Goal: Download file/media

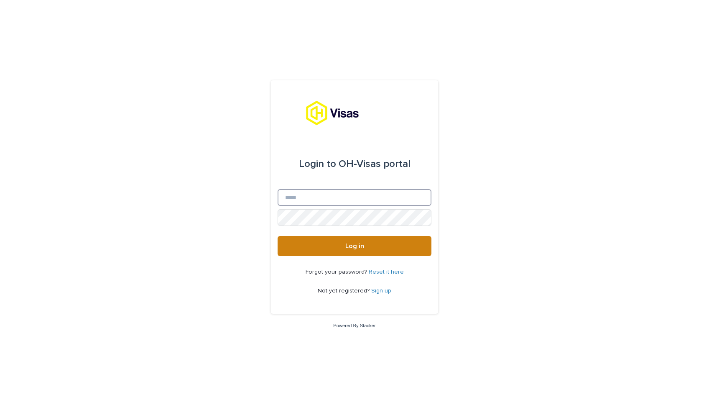
type input "**********"
click at [355, 246] on button "Log in" at bounding box center [355, 246] width 154 height 20
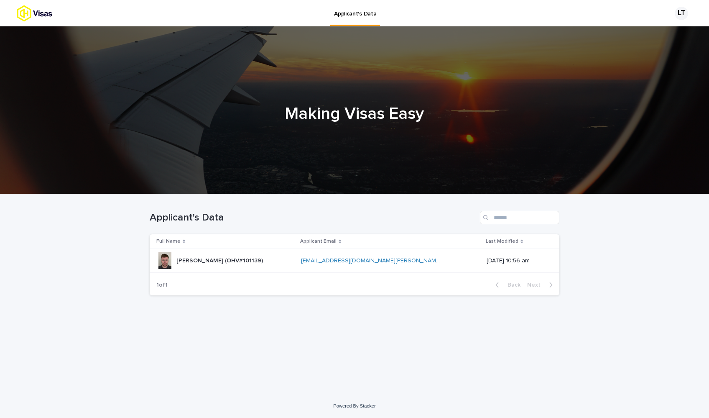
click at [224, 261] on p "Liam John Tully (OHV#101139)" at bounding box center [221, 260] width 88 height 9
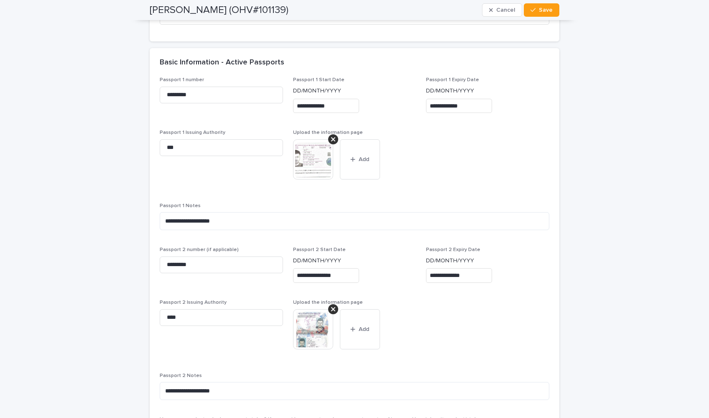
scroll to position [726, 0]
click at [307, 338] on img at bounding box center [313, 331] width 40 height 40
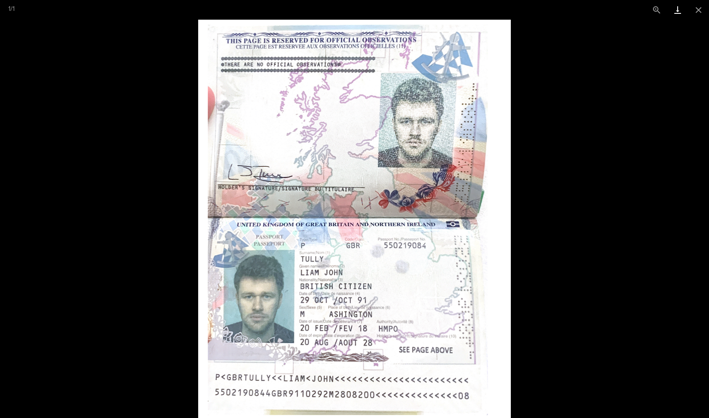
click at [671, 13] on link "Download" at bounding box center [678, 10] width 21 height 20
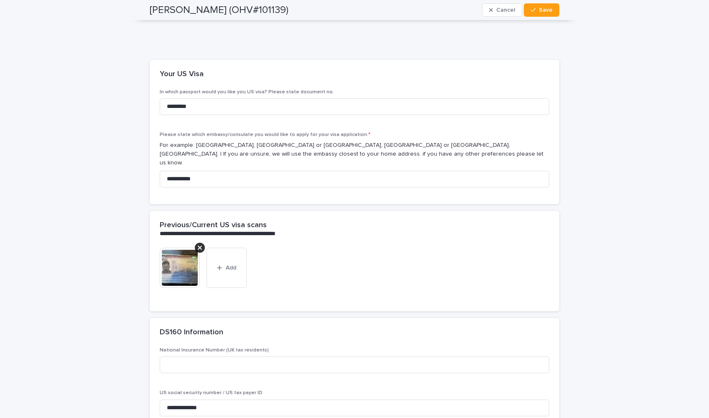
scroll to position [1646, 0]
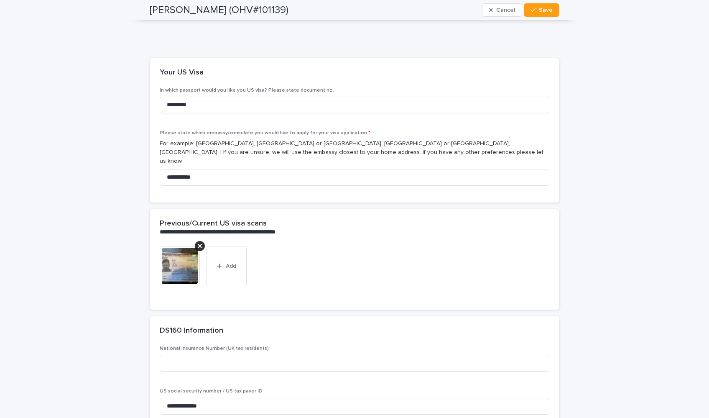
click at [165, 246] on img at bounding box center [180, 266] width 40 height 40
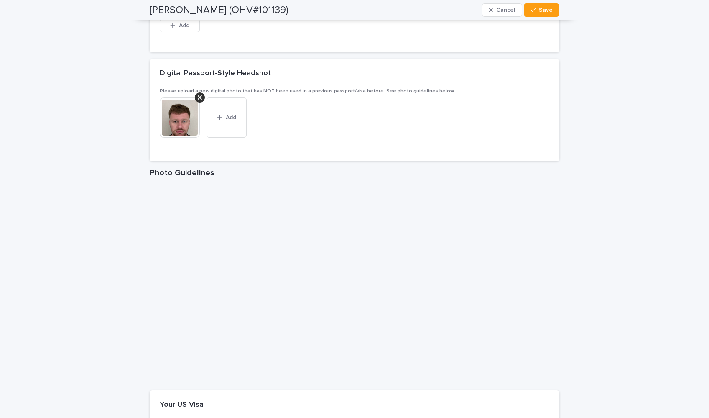
scroll to position [1314, 0]
click at [201, 123] on div at bounding box center [183, 117] width 47 height 40
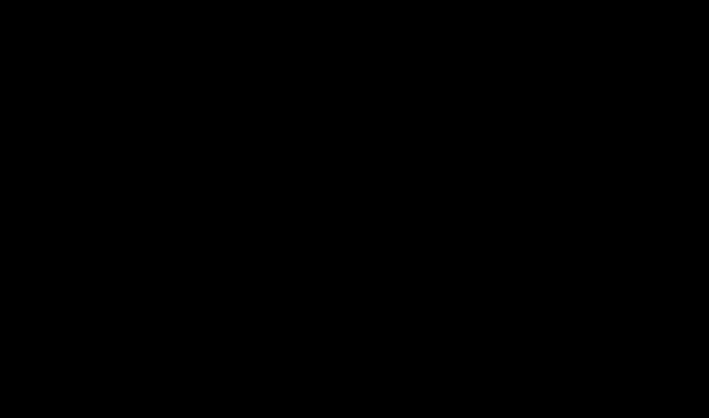
click at [183, 119] on picture at bounding box center [354, 219] width 709 height 398
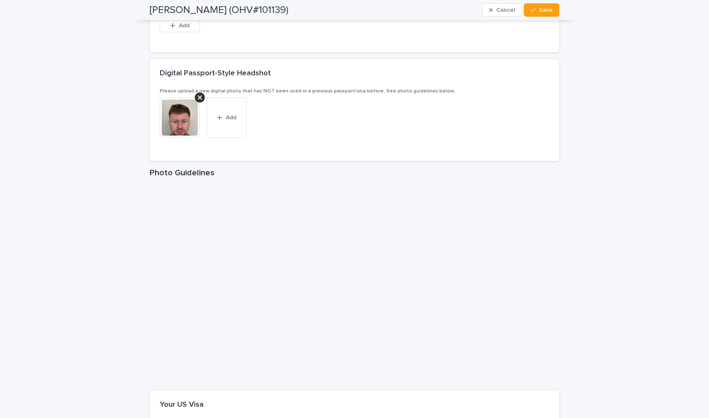
click at [183, 119] on img at bounding box center [180, 117] width 40 height 40
click at [183, 107] on img at bounding box center [180, 117] width 40 height 40
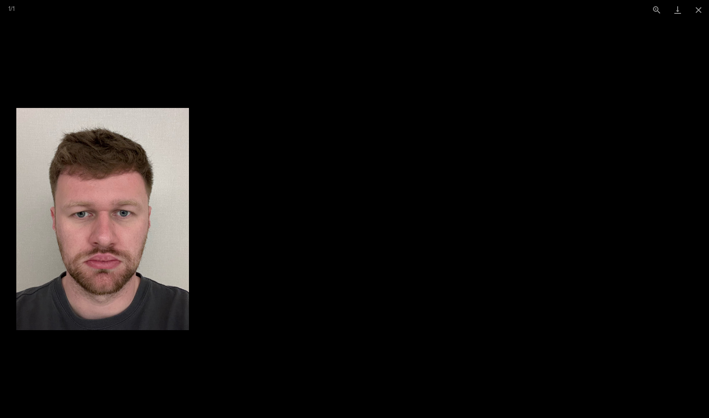
drag, startPoint x: 351, startPoint y: 172, endPoint x: 217, endPoint y: 181, distance: 133.7
click at [189, 181] on img at bounding box center [102, 219] width 173 height 222
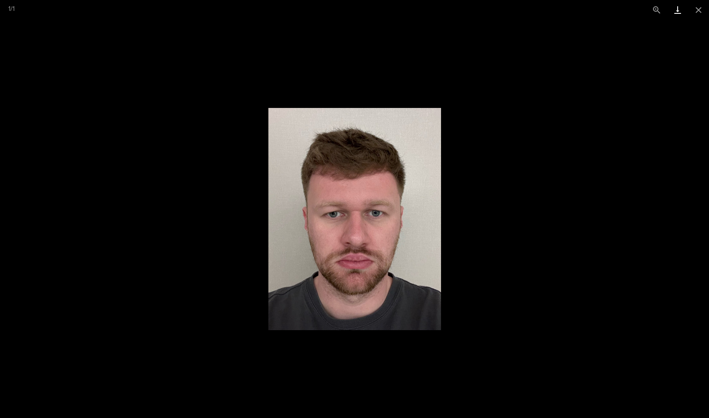
click at [676, 13] on link "Download" at bounding box center [678, 10] width 21 height 20
click at [275, 182] on img at bounding box center [355, 219] width 173 height 222
click at [699, 10] on button "Close gallery" at bounding box center [699, 10] width 21 height 20
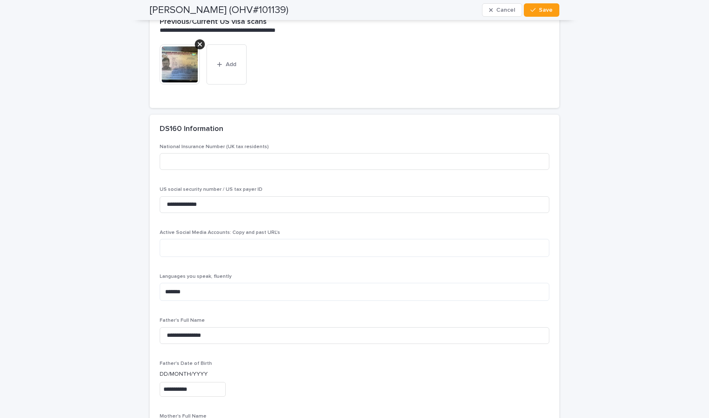
scroll to position [1850, 0]
